Goal: Information Seeking & Learning: Learn about a topic

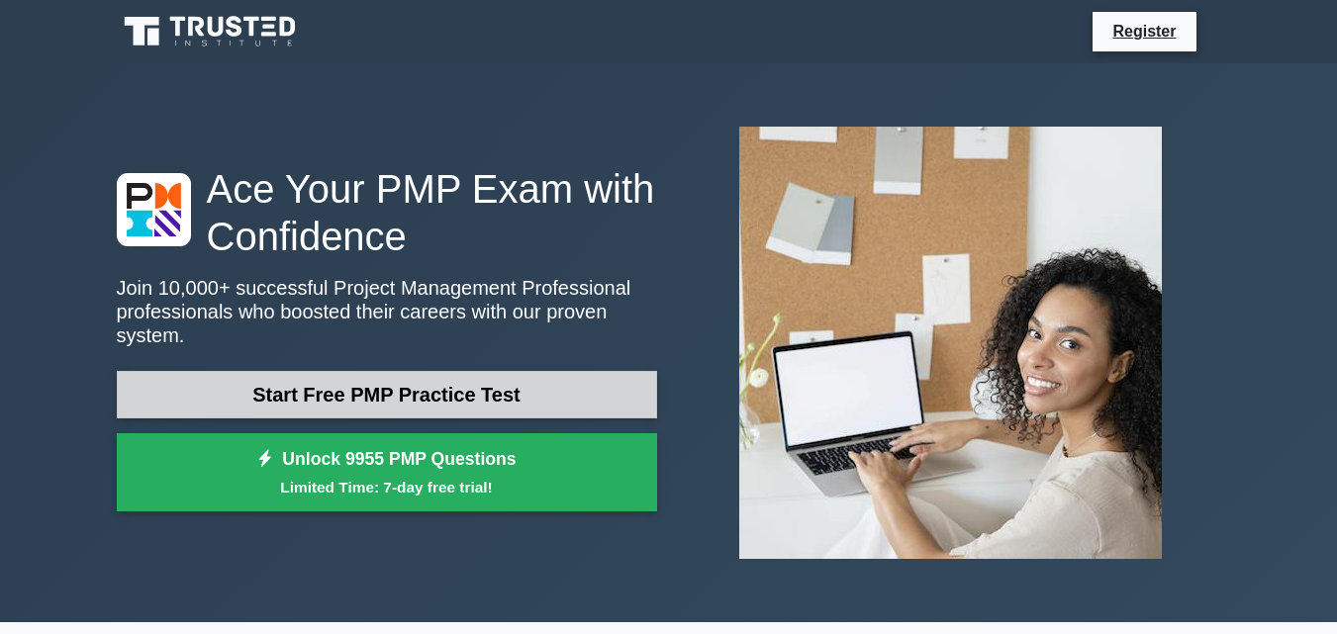
click at [381, 390] on link "Start Free PMP Practice Test" at bounding box center [387, 394] width 540 height 47
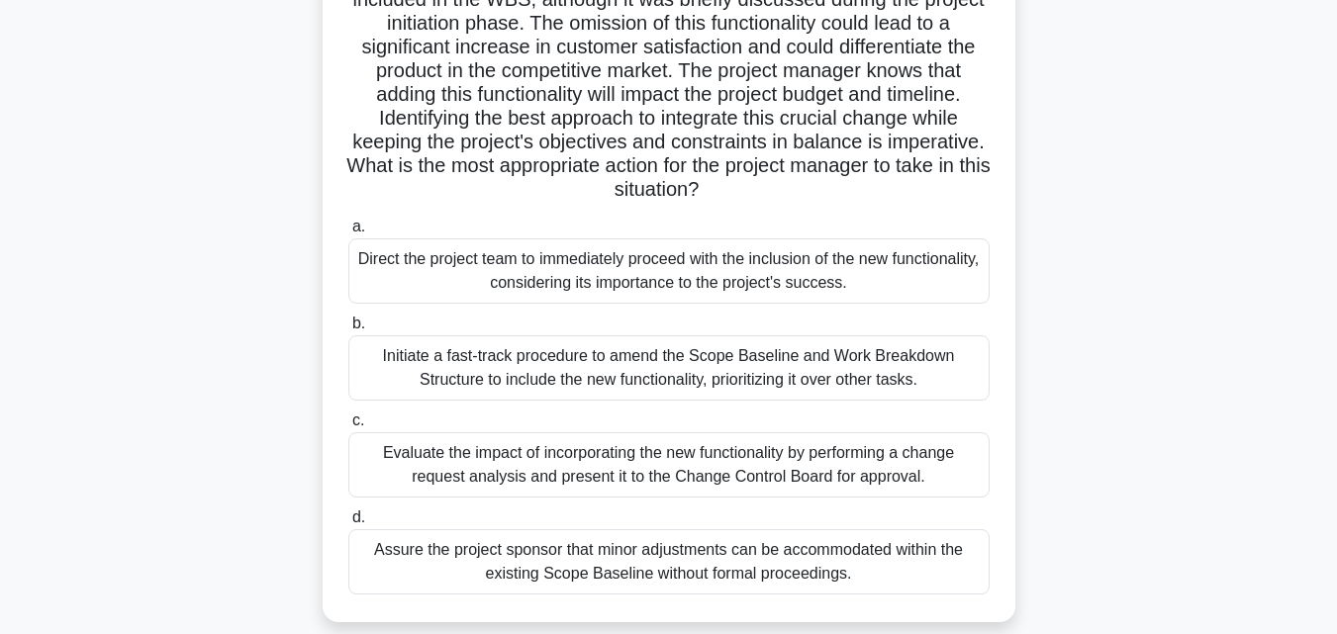
scroll to position [317, 0]
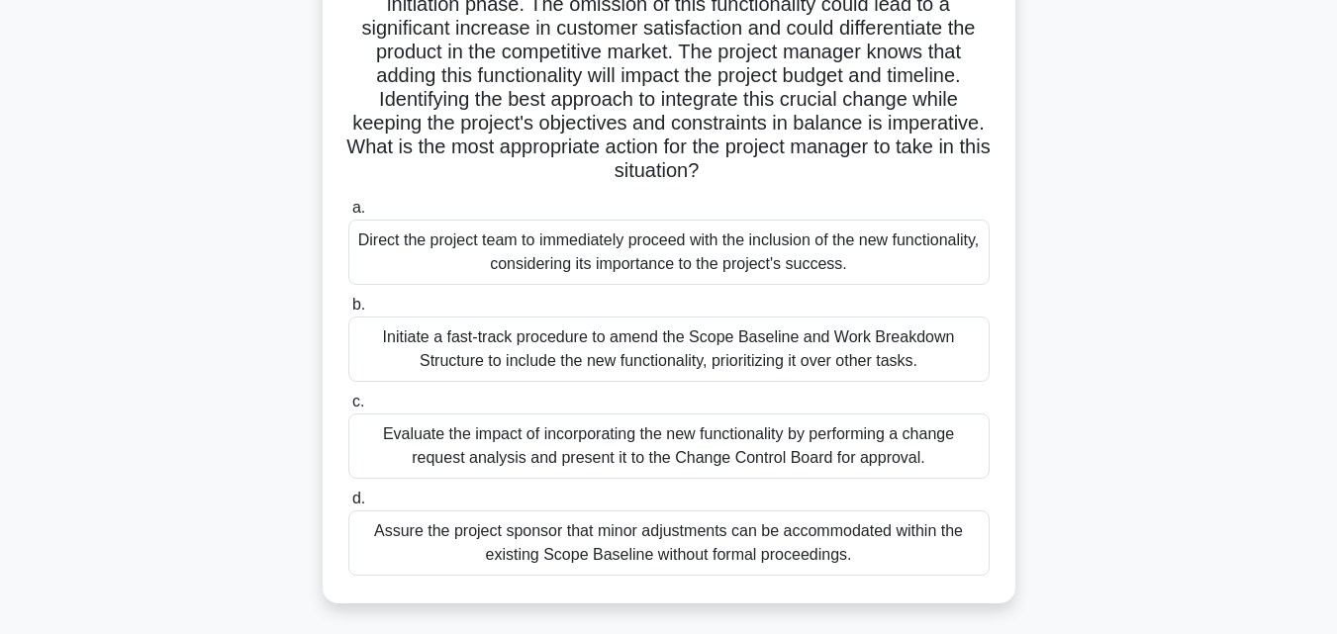
click at [357, 401] on span "c." at bounding box center [358, 401] width 12 height 17
click at [348, 401] on input "c. Evaluate the impact of incorporating the new functionality by performing a c…" at bounding box center [348, 402] width 0 height 13
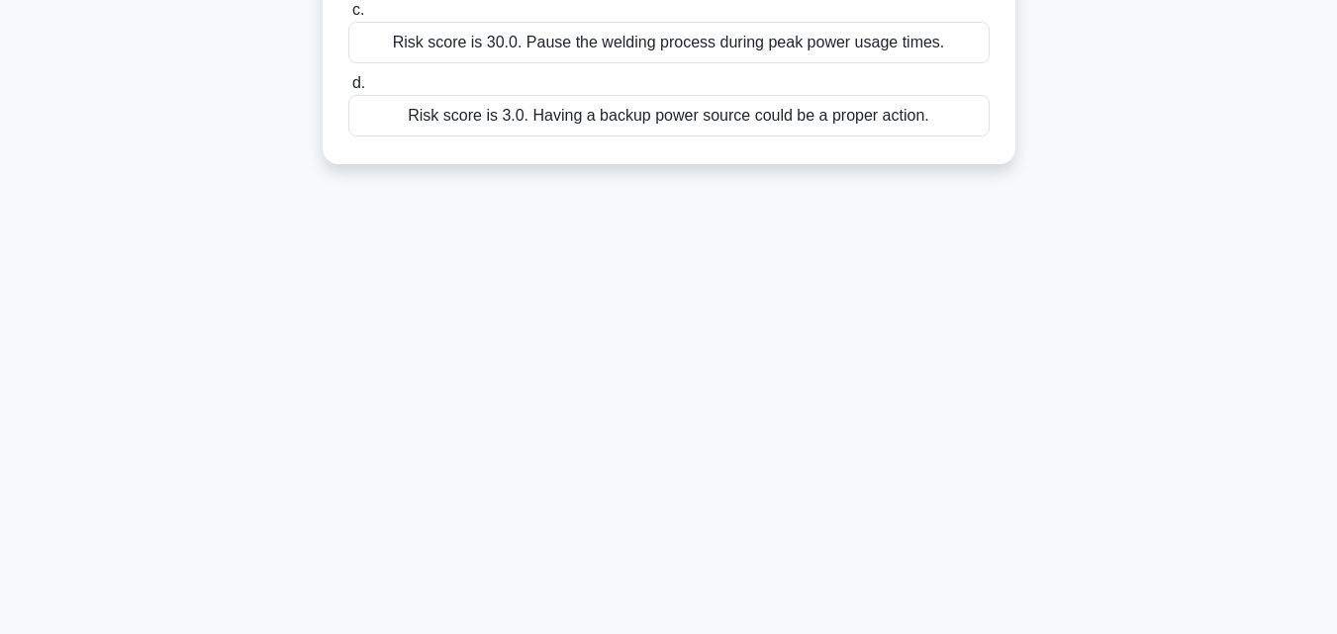
scroll to position [434, 0]
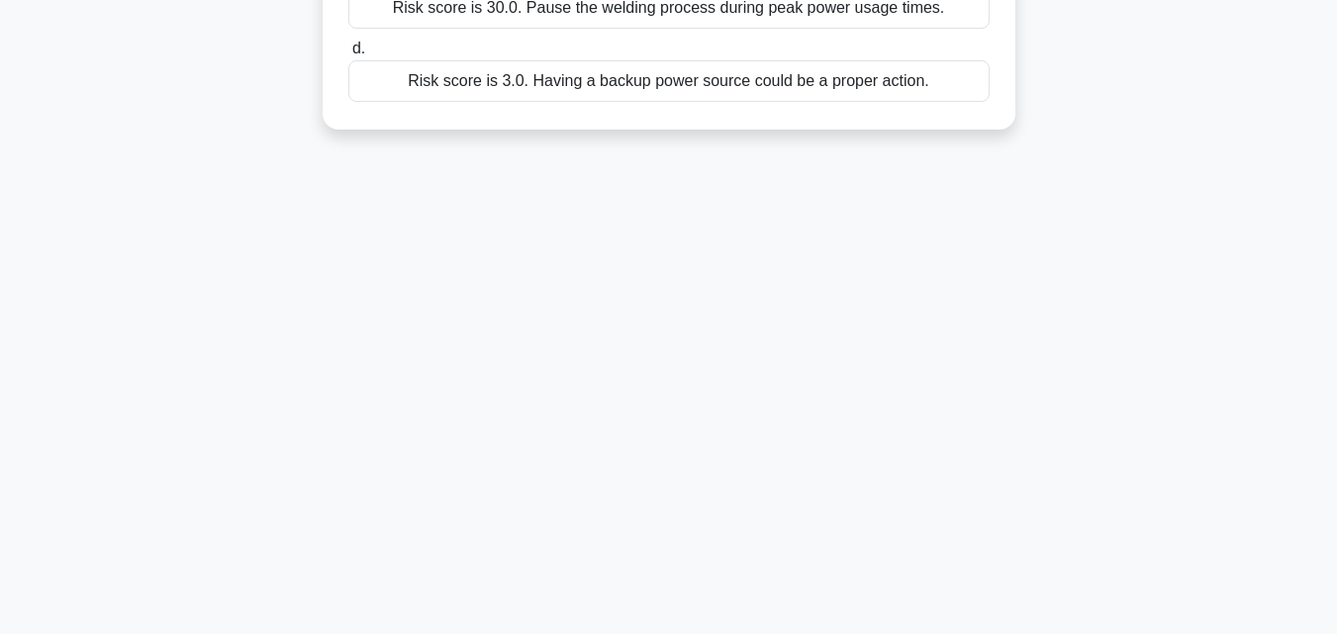
click at [422, 86] on div "Risk score is 3.0. Having a backup power source could be a proper action." at bounding box center [668, 81] width 641 height 42
click at [348, 55] on input "d. Risk score is 3.0. Having a backup power source could be a proper action." at bounding box center [348, 49] width 0 height 13
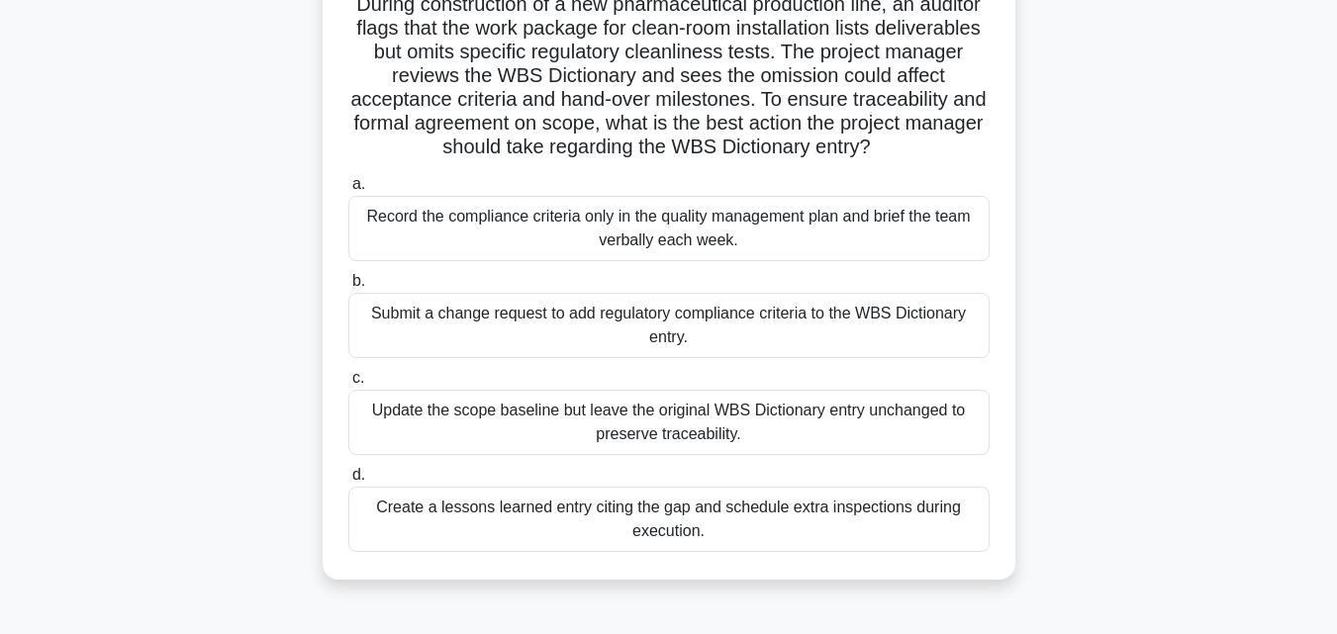
scroll to position [0, 0]
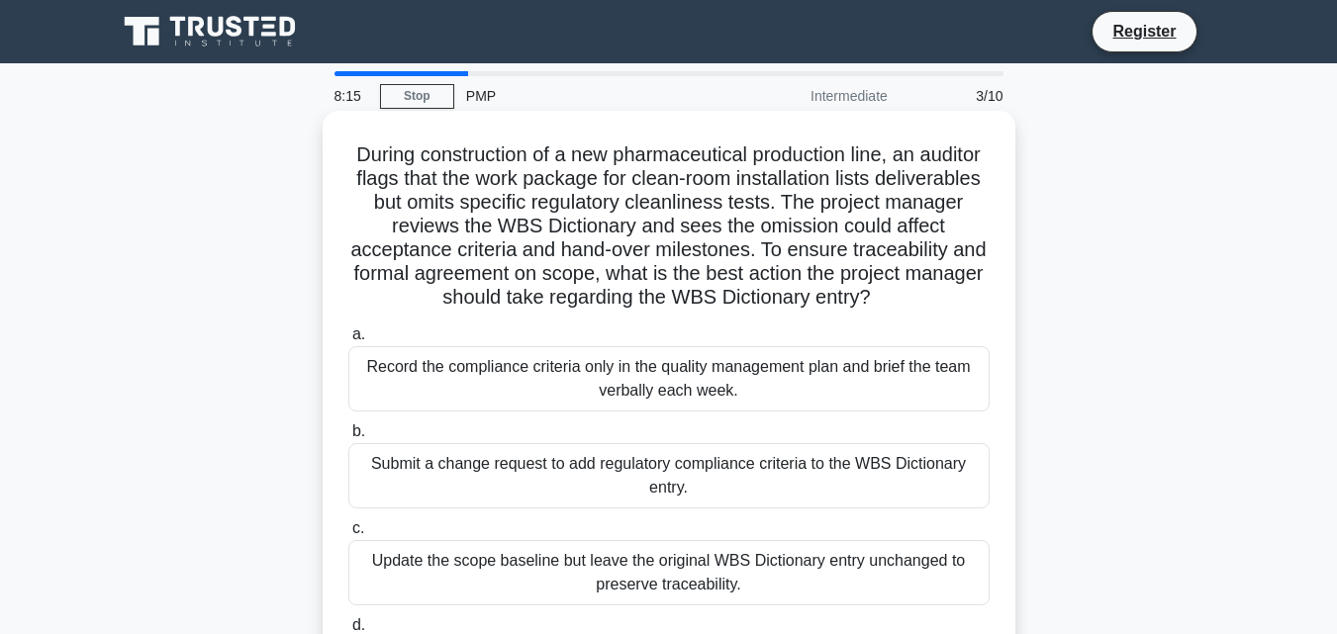
click at [391, 566] on div "Update the scope baseline but leave the original WBS Dictionary entry unchanged…" at bounding box center [668, 572] width 641 height 65
click at [348, 535] on input "c. Update the scope baseline but leave the original WBS Dictionary entry unchan…" at bounding box center [348, 528] width 0 height 13
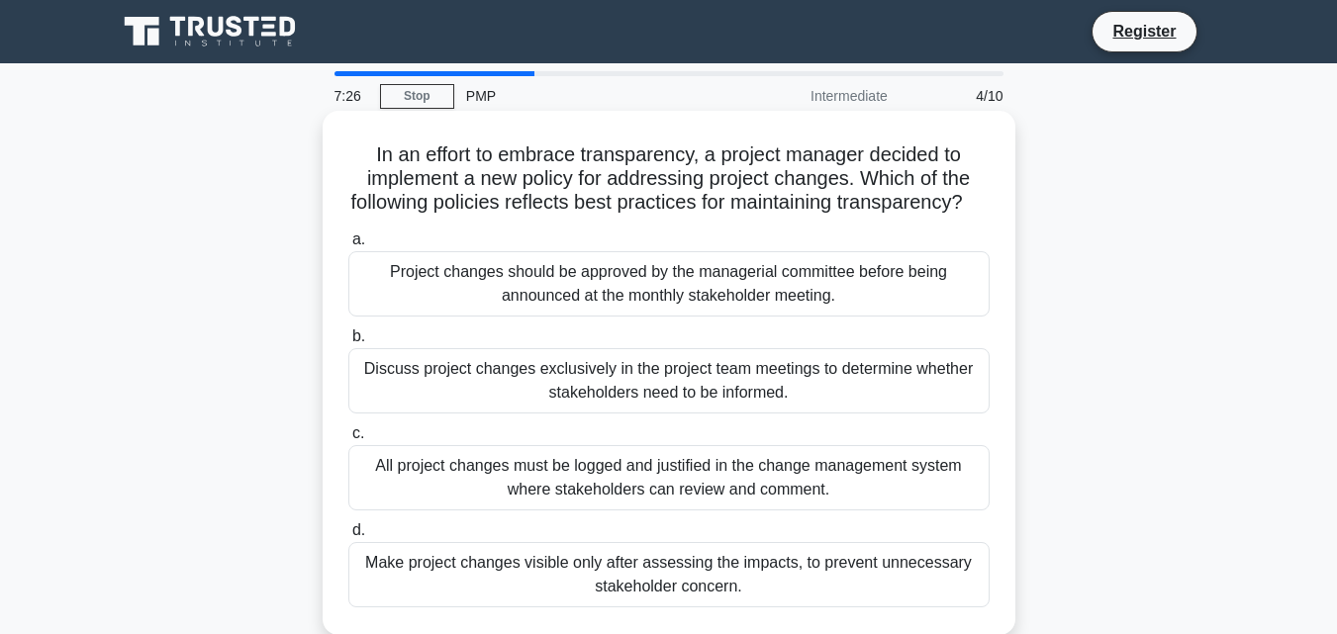
click at [524, 495] on div "All project changes must be logged and justified in the change management syste…" at bounding box center [668, 477] width 641 height 65
click at [348, 440] on input "c. All project changes must be logged and justified in the change management sy…" at bounding box center [348, 433] width 0 height 13
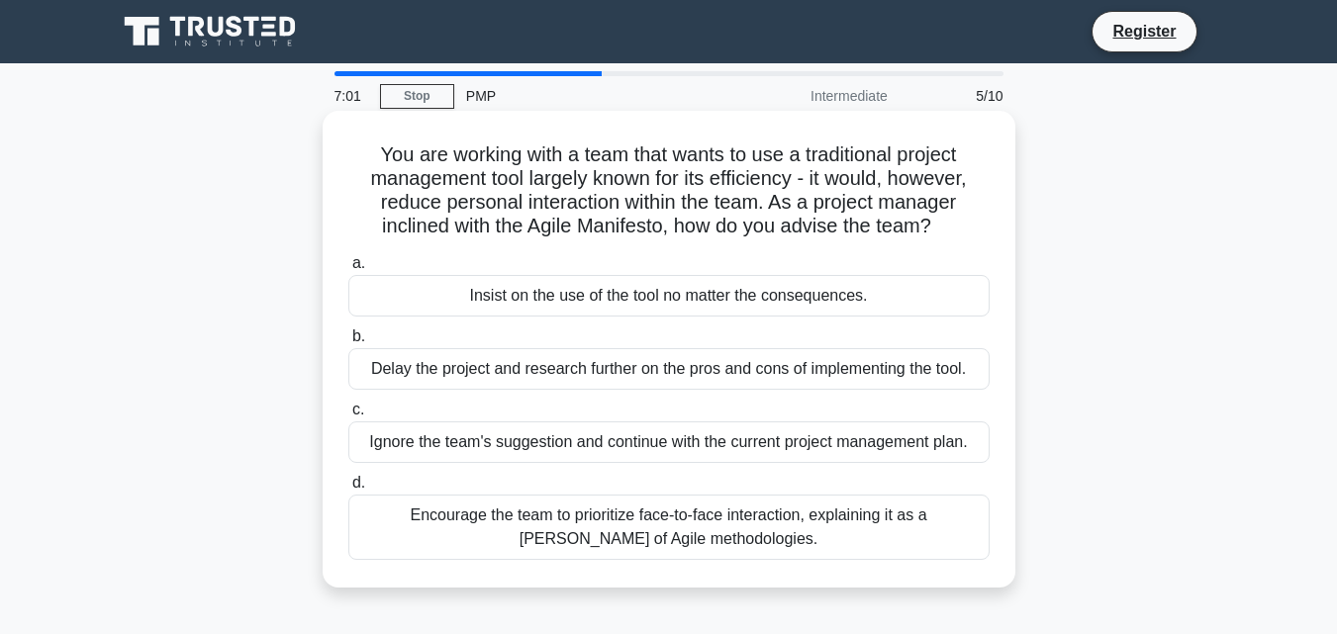
click at [479, 300] on div "Insist on the use of the tool no matter the consequences." at bounding box center [668, 296] width 641 height 42
click at [348, 270] on input "a. Insist on the use of the tool no matter the consequences." at bounding box center [348, 263] width 0 height 13
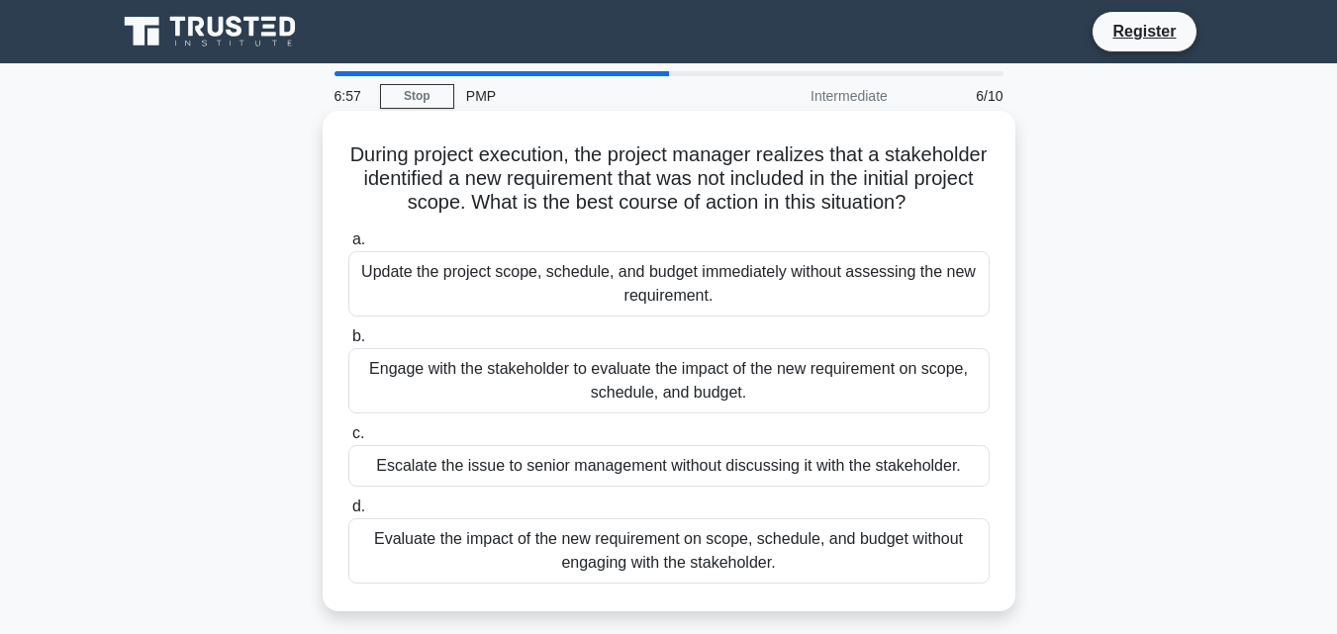
click at [472, 390] on div "Engage with the stakeholder to evaluate the impact of the new requirement on sc…" at bounding box center [668, 380] width 641 height 65
click at [348, 343] on input "b. Engage with the stakeholder to evaluate the impact of the new requirement on…" at bounding box center [348, 336] width 0 height 13
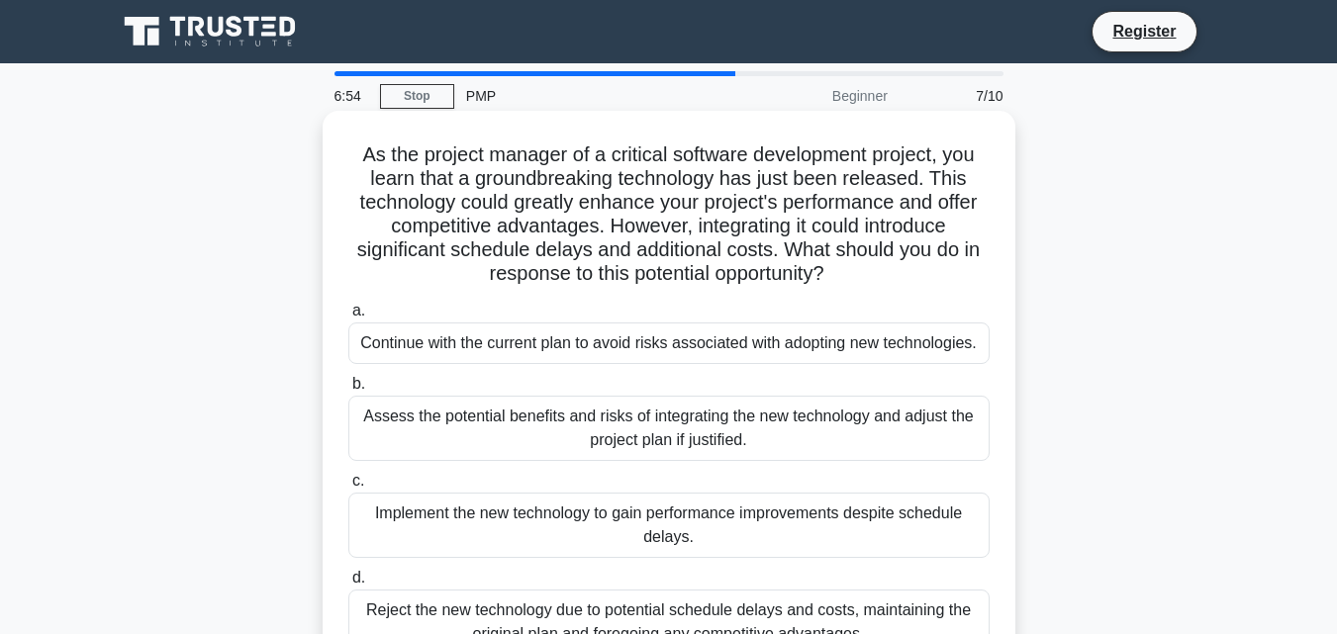
click at [464, 424] on div "Assess the potential benefits and risks of integrating the new technology and a…" at bounding box center [668, 428] width 641 height 65
click at [348, 391] on input "b. Assess the potential benefits and risks of integrating the new technology an…" at bounding box center [348, 384] width 0 height 13
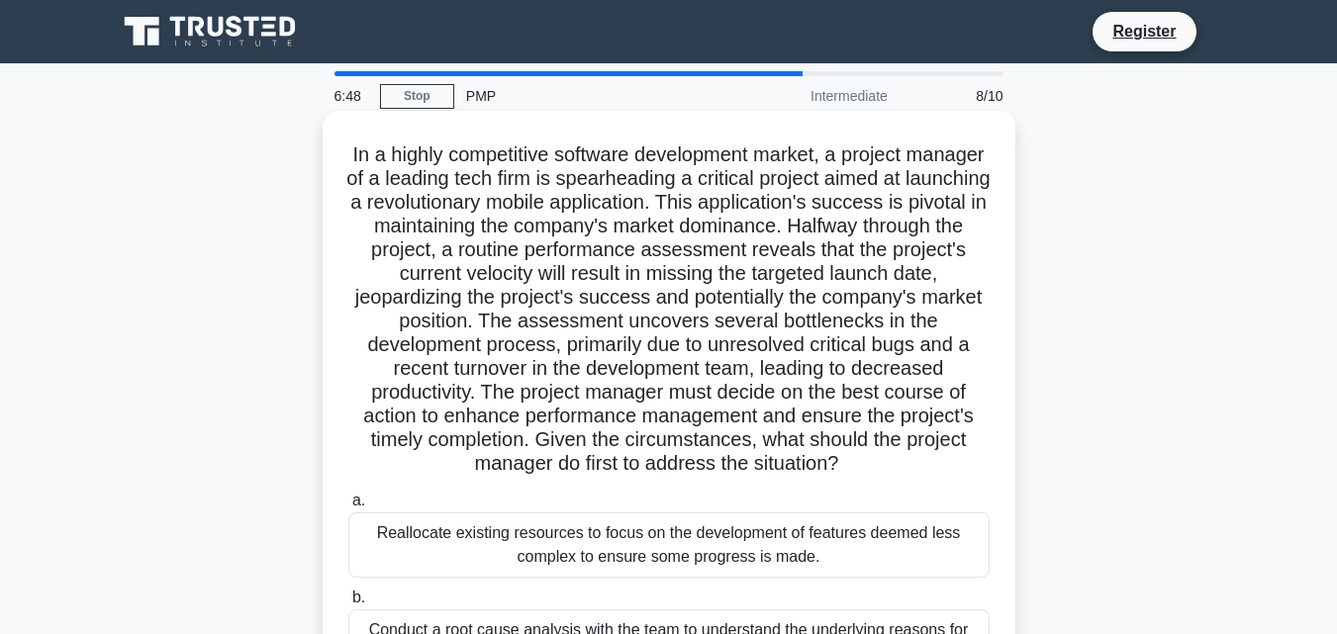
click at [423, 537] on div "Reallocate existing resources to focus on the development of features deemed le…" at bounding box center [668, 544] width 641 height 65
click at [348, 508] on input "a. Reallocate existing resources to focus on the development of features deemed…" at bounding box center [348, 501] width 0 height 13
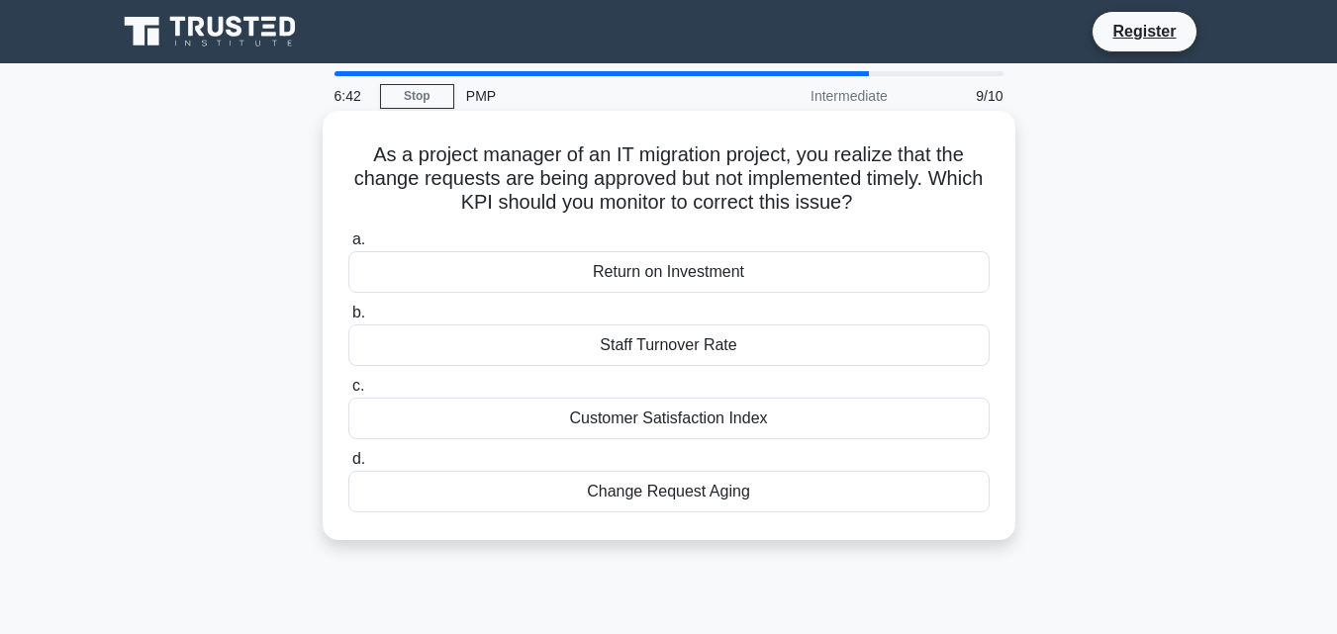
click at [487, 421] on div "Customer Satisfaction Index" at bounding box center [668, 419] width 641 height 42
click at [348, 393] on input "c. Customer Satisfaction Index" at bounding box center [348, 386] width 0 height 13
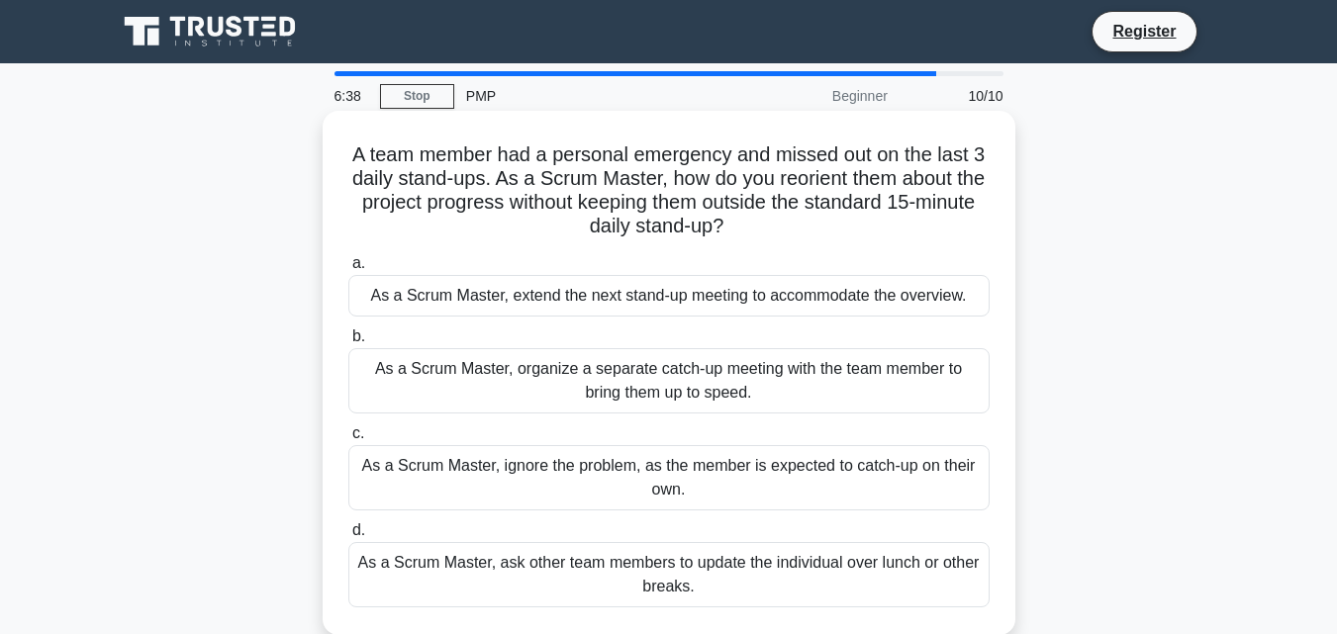
click at [468, 468] on div "As a Scrum Master, ignore the problem, as the member is expected to catch-up on…" at bounding box center [668, 477] width 641 height 65
click at [348, 440] on input "c. As a Scrum Master, ignore the problem, as the member is expected to catch-up…" at bounding box center [348, 433] width 0 height 13
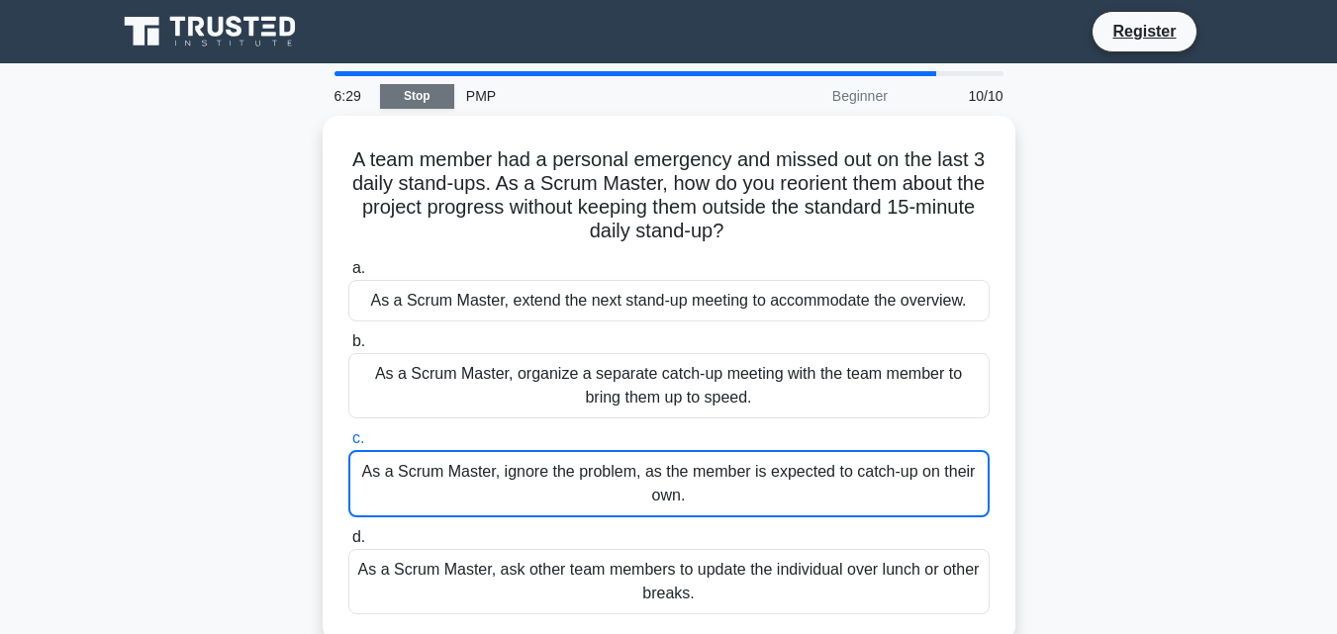
click at [433, 96] on link "Stop" at bounding box center [417, 96] width 74 height 25
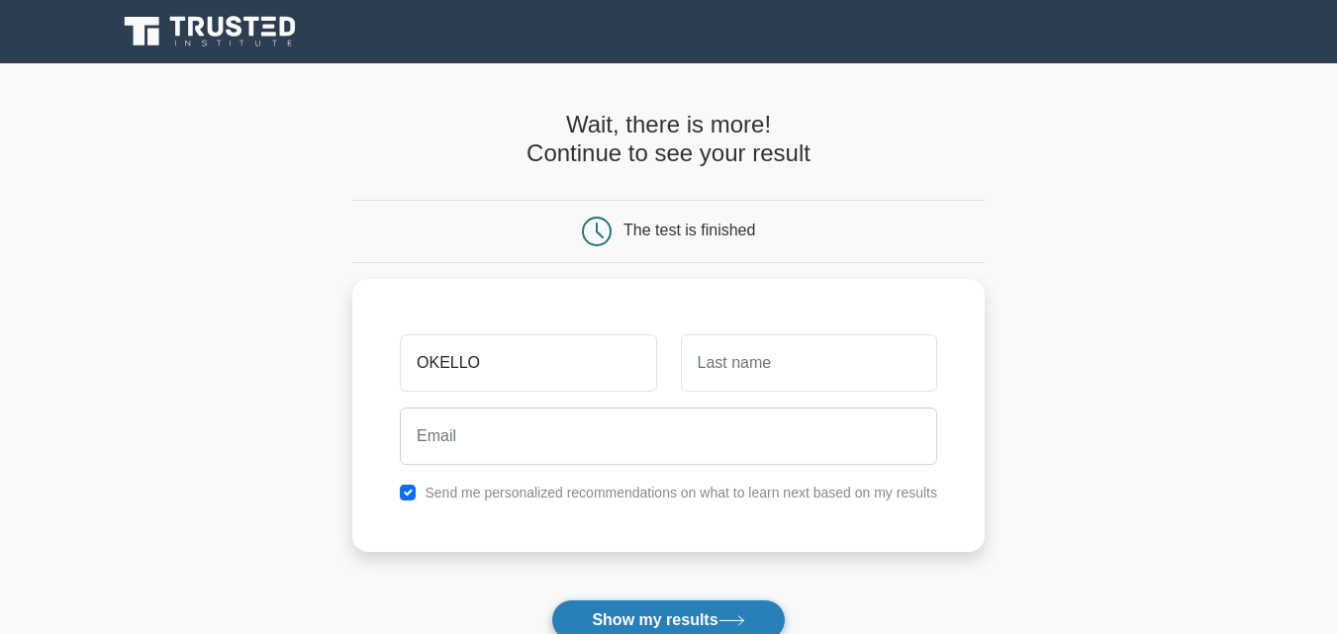
type input "OKELLO"
click at [696, 620] on button "Show my results" at bounding box center [667, 621] width 233 height 42
type input "[PERSON_NAME]"
click at [734, 612] on button "Show my results" at bounding box center [667, 621] width 233 height 42
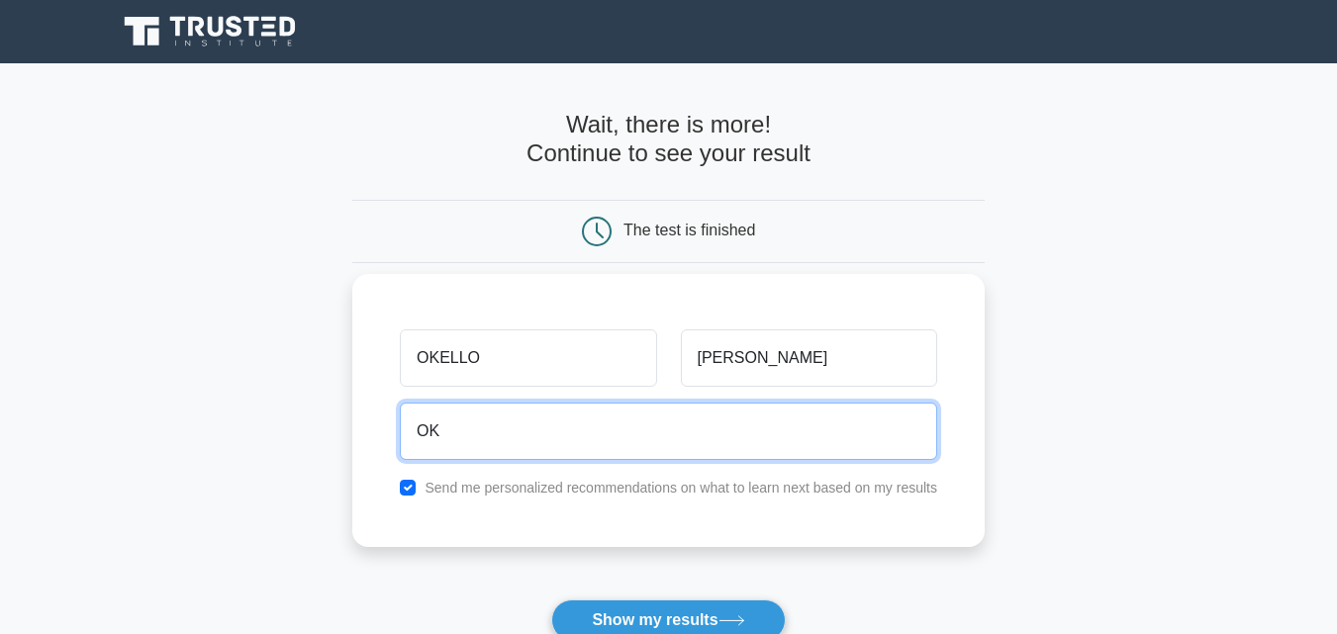
type input "O"
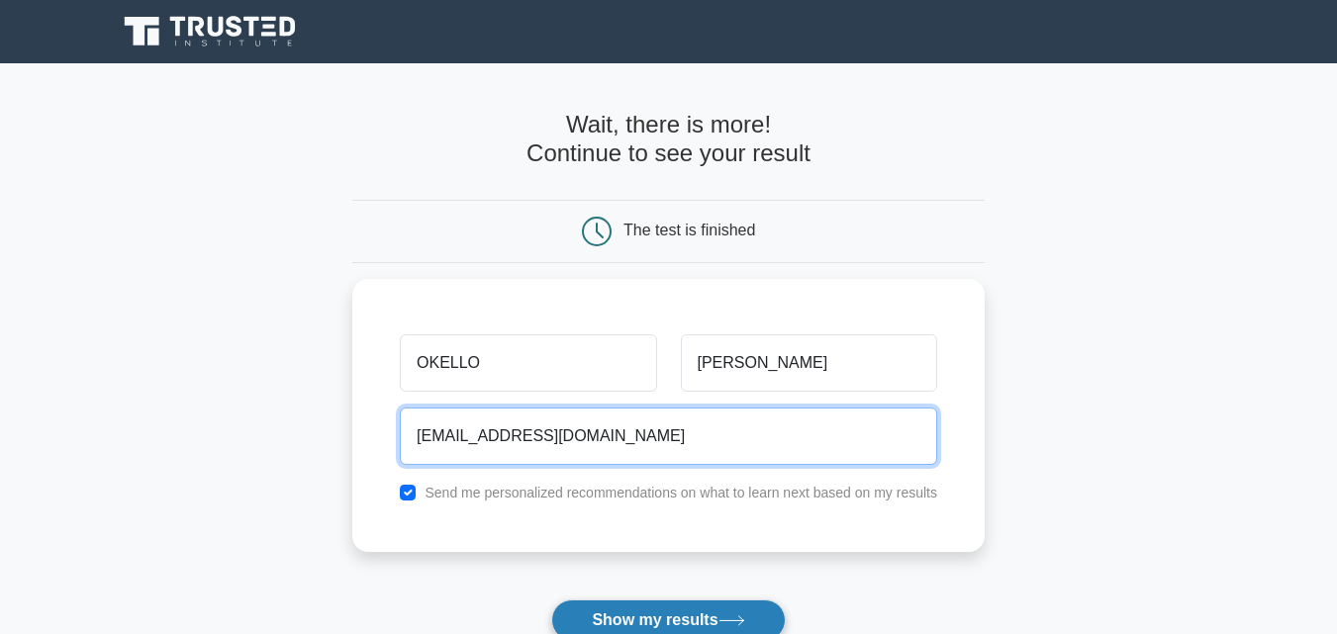
type input "okellosamuelryan002@gmail.com"
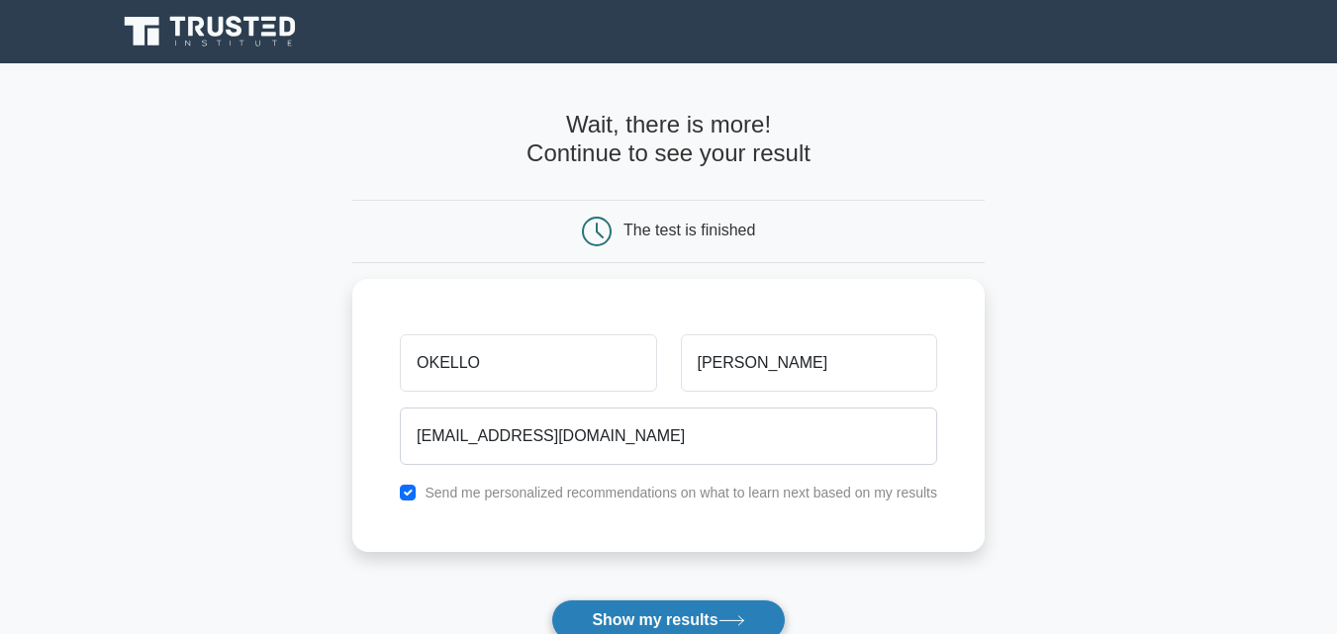
click at [702, 614] on button "Show my results" at bounding box center [667, 621] width 233 height 42
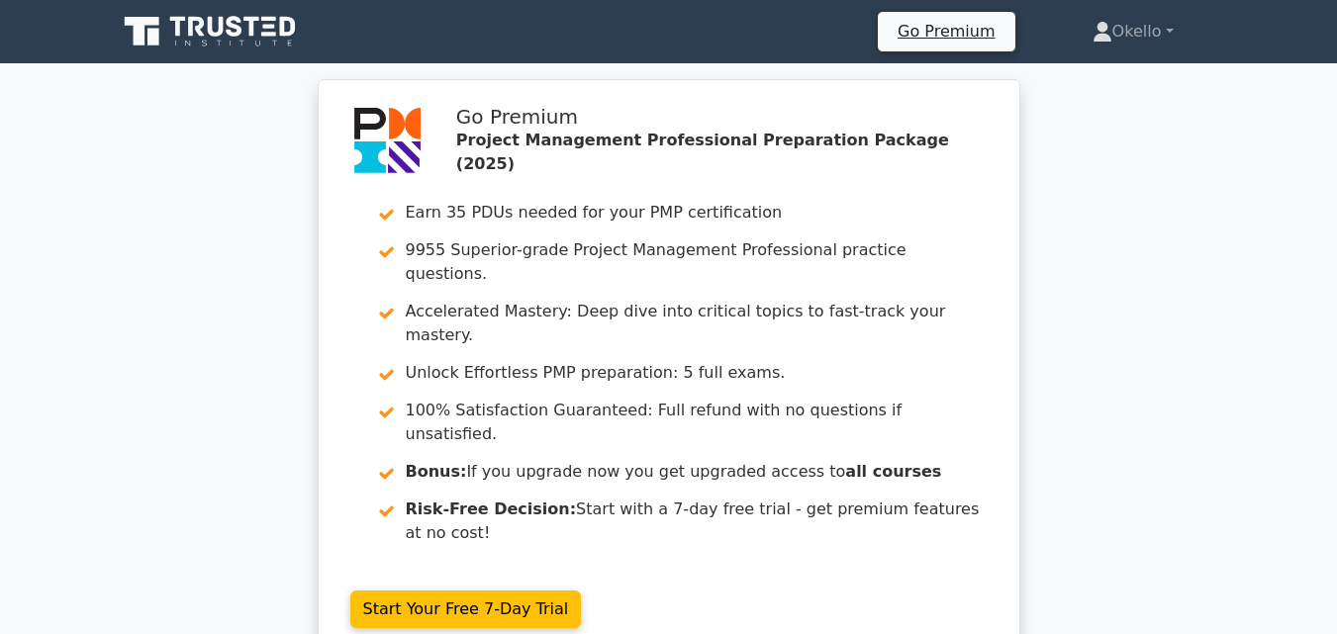
drag, startPoint x: 482, startPoint y: 51, endPoint x: 113, endPoint y: -75, distance: 390.1
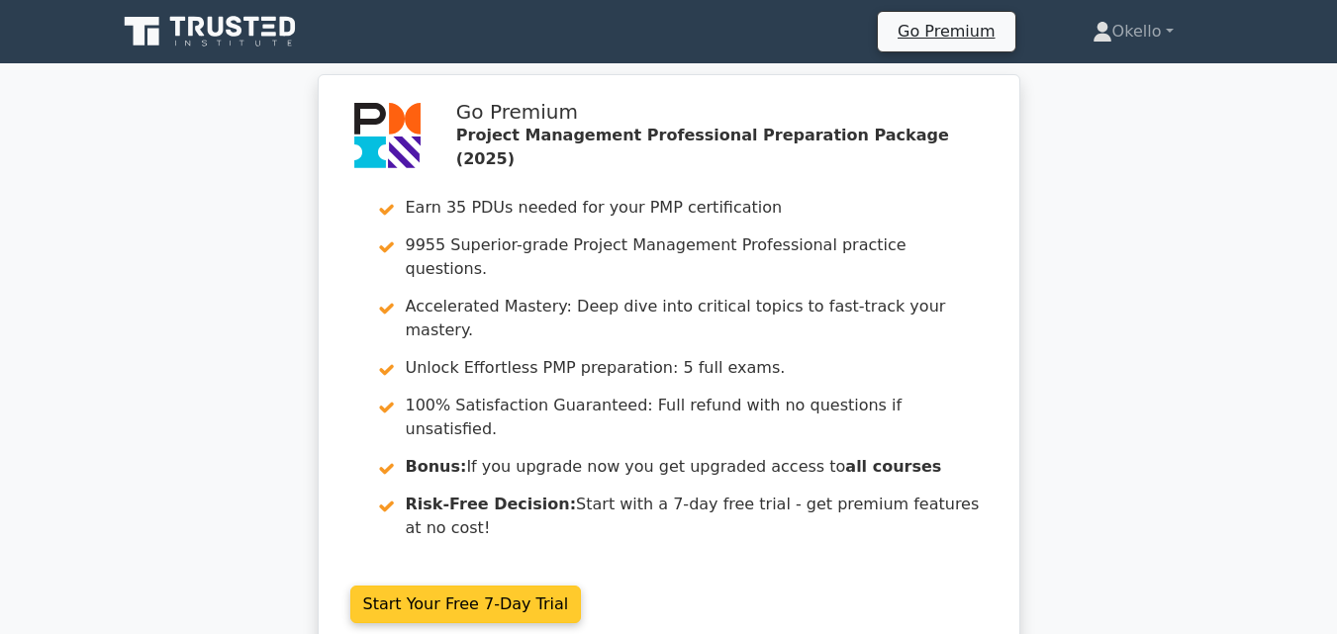
click at [479, 586] on link "Start Your Free 7-Day Trial" at bounding box center [466, 605] width 232 height 38
